Goal: Obtain resource: Download file/media

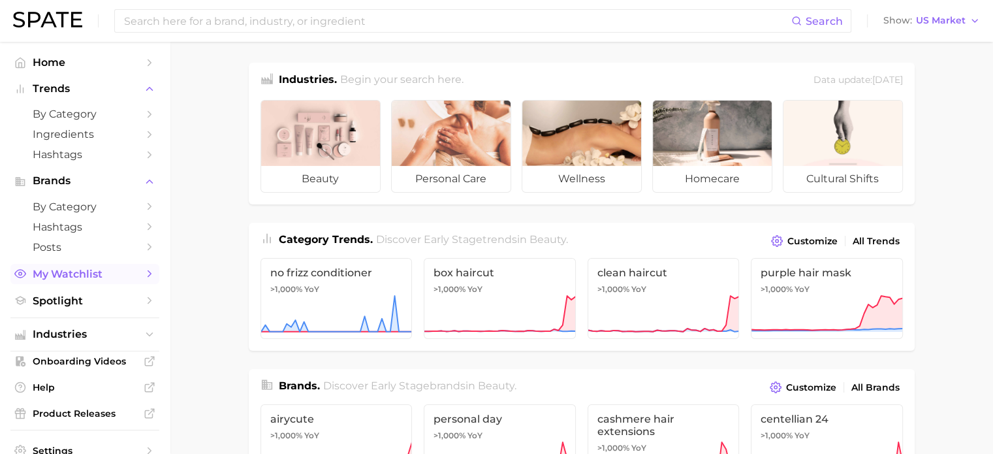
click at [76, 270] on span "My Watchlist" at bounding box center [85, 274] width 104 height 12
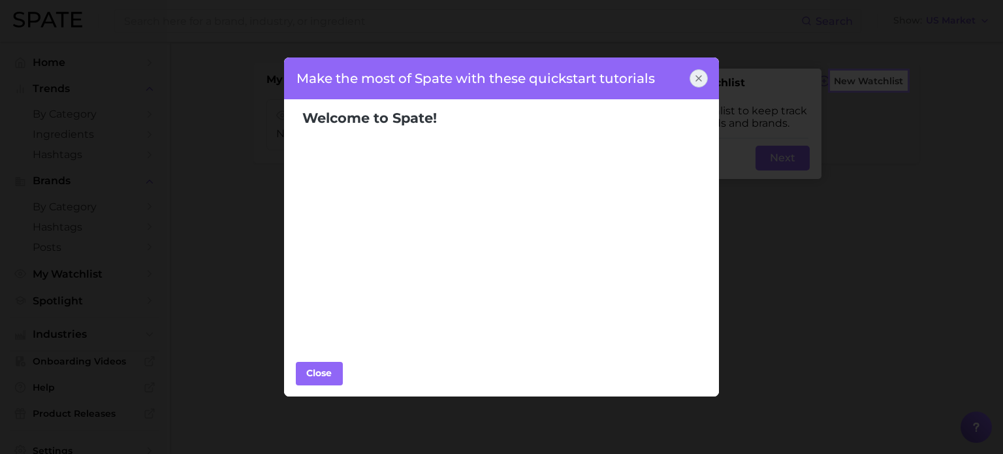
click at [705, 72] on div at bounding box center [698, 78] width 18 height 18
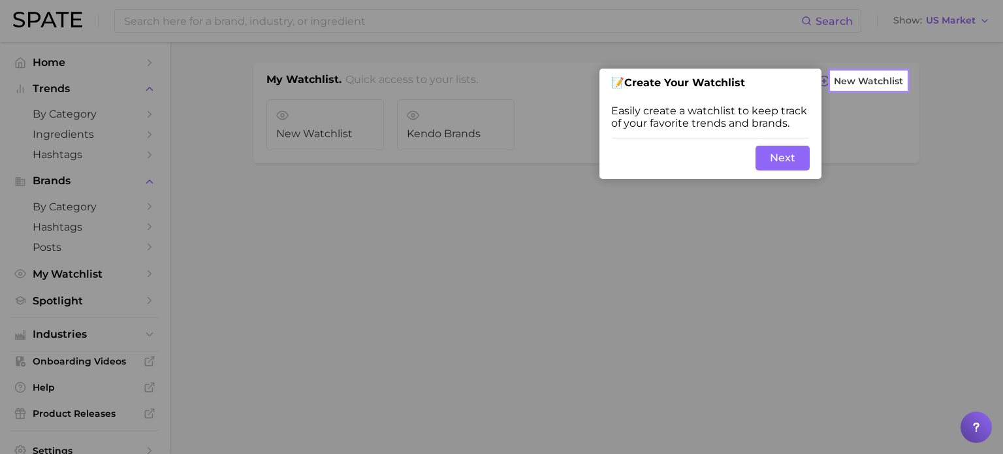
click at [881, 161] on div at bounding box center [868, 271] width 75 height 364
click at [787, 168] on button "Next" at bounding box center [782, 158] width 54 height 25
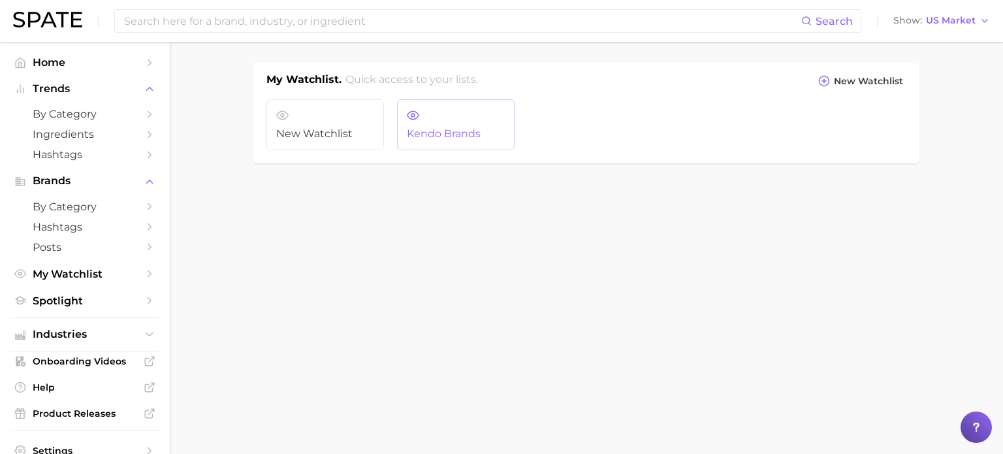
click at [424, 133] on span "Kendo Brands" at bounding box center [456, 134] width 98 height 12
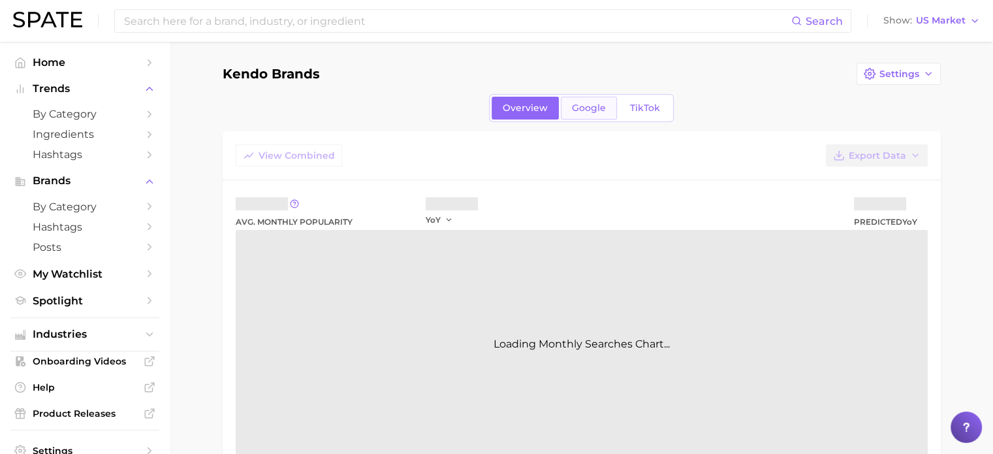
click at [575, 101] on link "Google" at bounding box center [589, 108] width 56 height 23
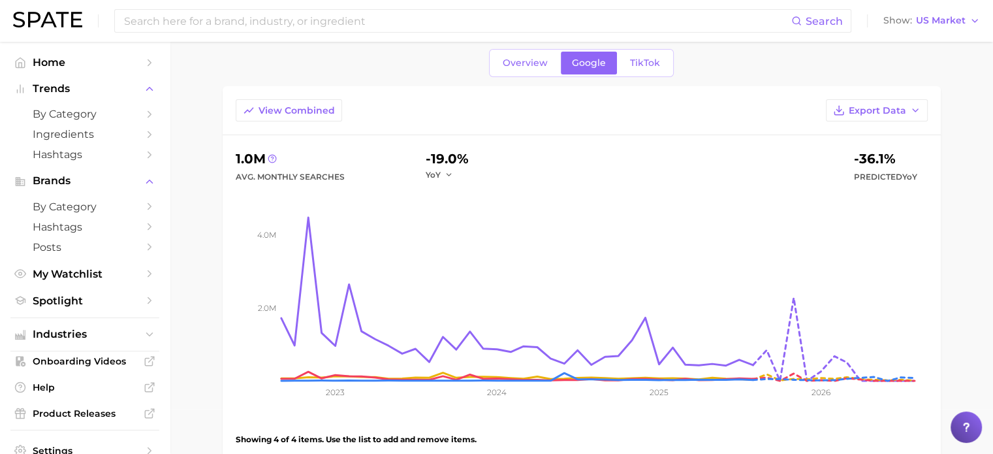
scroll to position [36, 0]
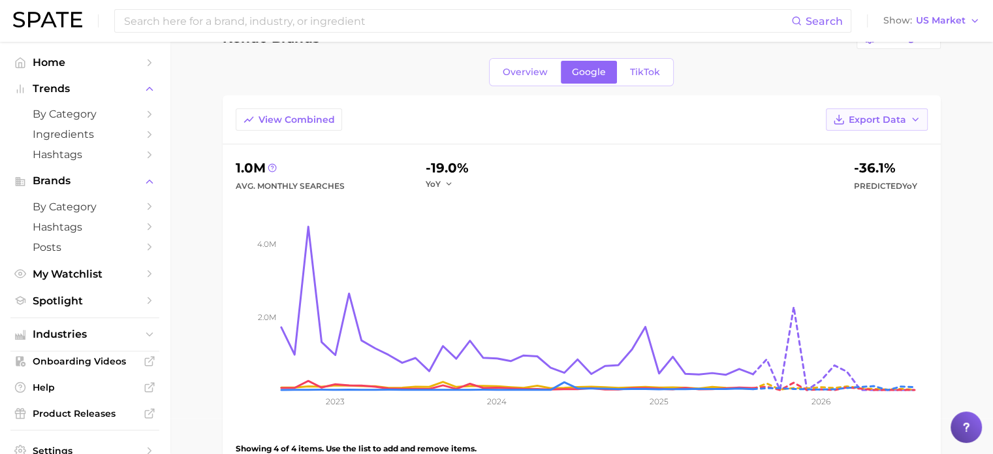
click at [895, 119] on span "Export Data" at bounding box center [877, 119] width 57 height 11
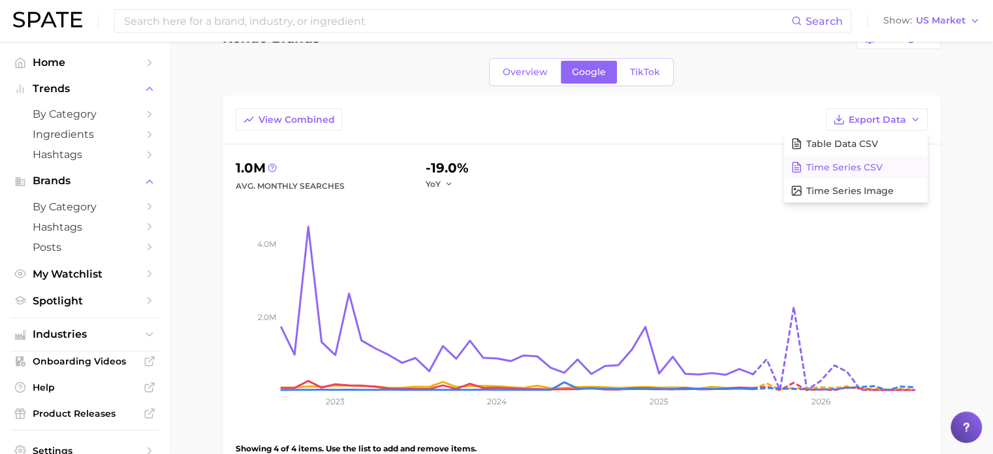
click at [885, 167] on button "Time Series CSV" at bounding box center [856, 167] width 144 height 24
